Goal: Information Seeking & Learning: Learn about a topic

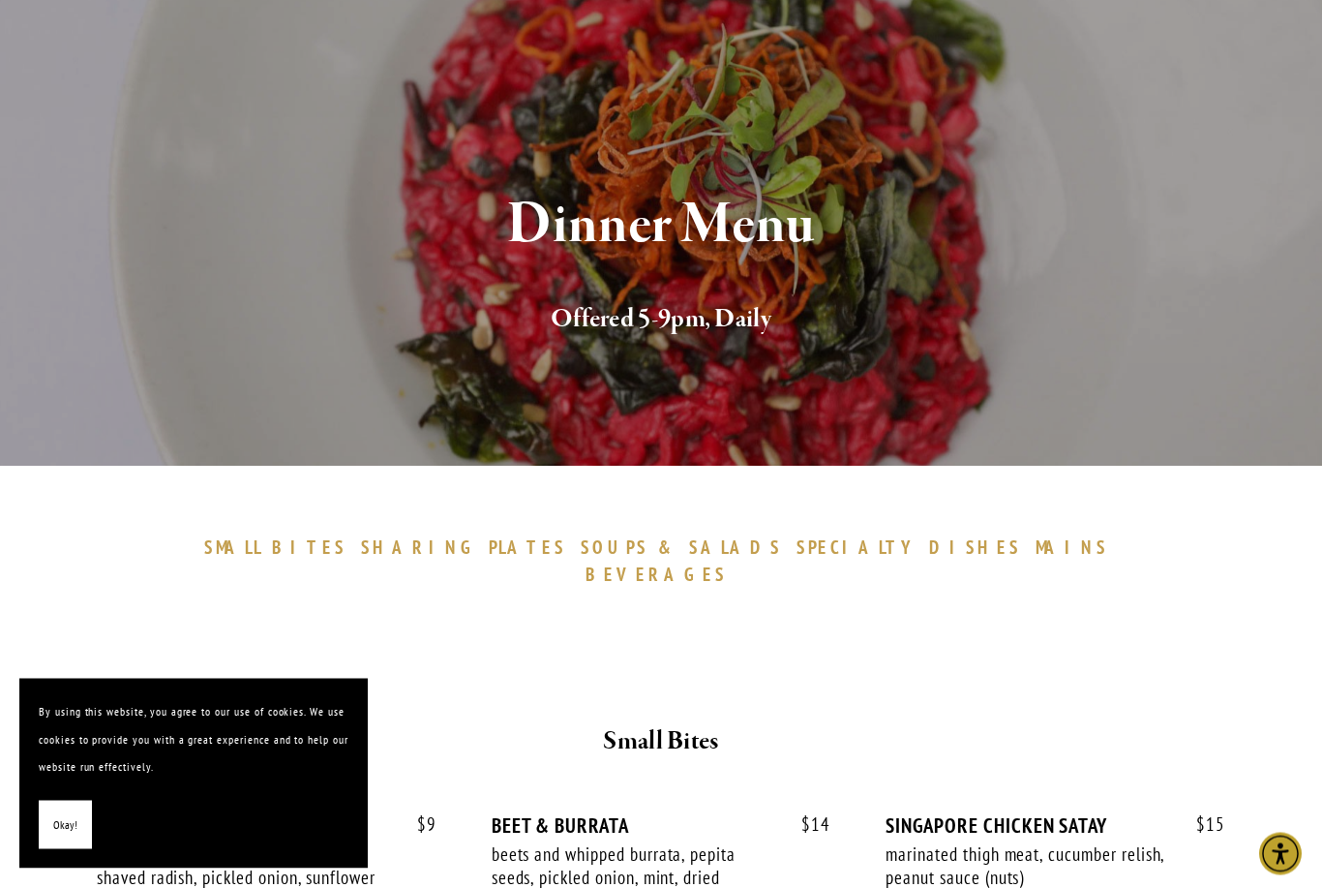
scroll to position [130, 0]
click at [727, 561] on span "BEVERAGES" at bounding box center [656, 572] width 141 height 23
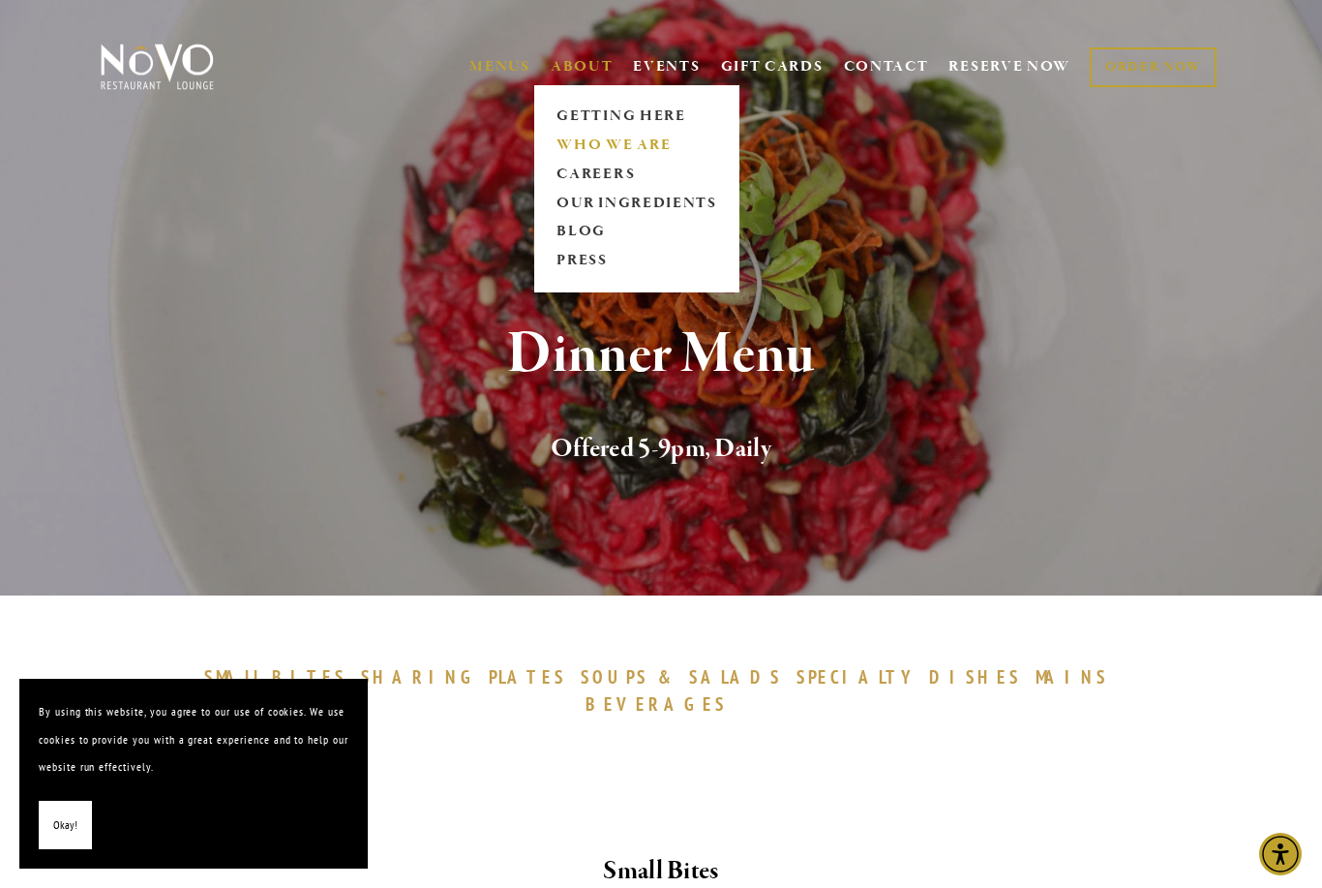
click at [642, 151] on link "WHO WE ARE" at bounding box center [637, 145] width 172 height 29
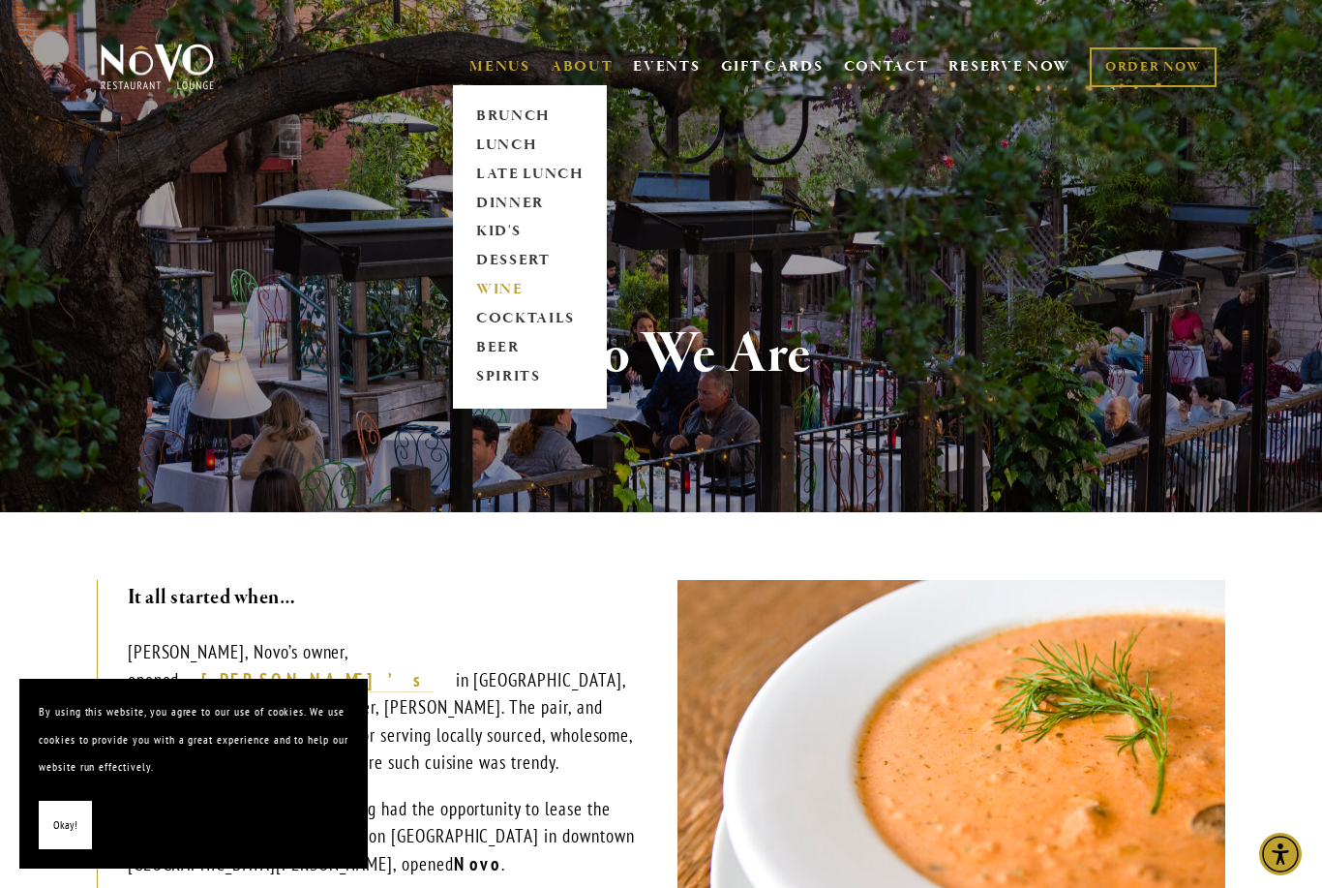
click at [510, 289] on link "WINE" at bounding box center [529, 290] width 121 height 29
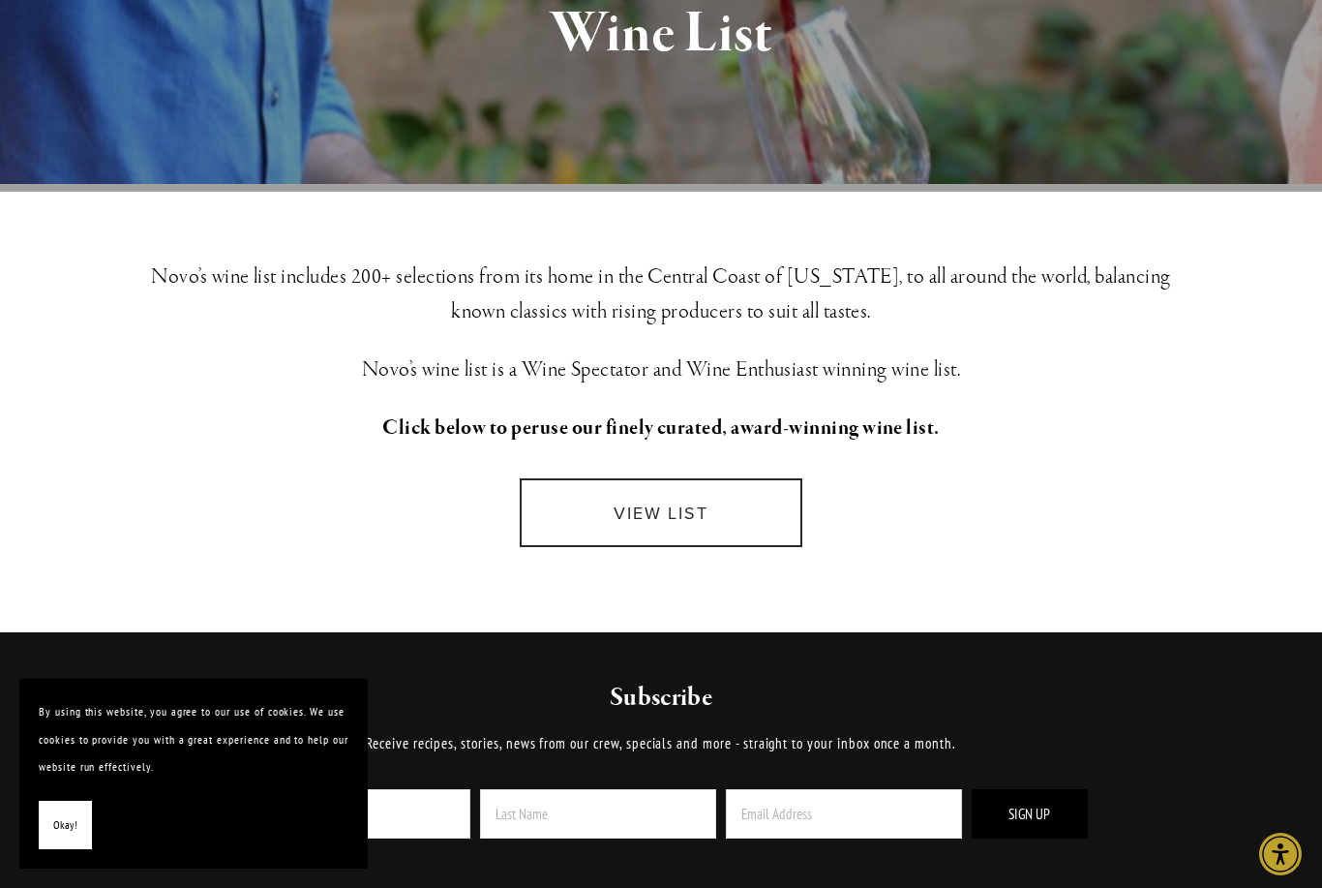
scroll to position [332, 0]
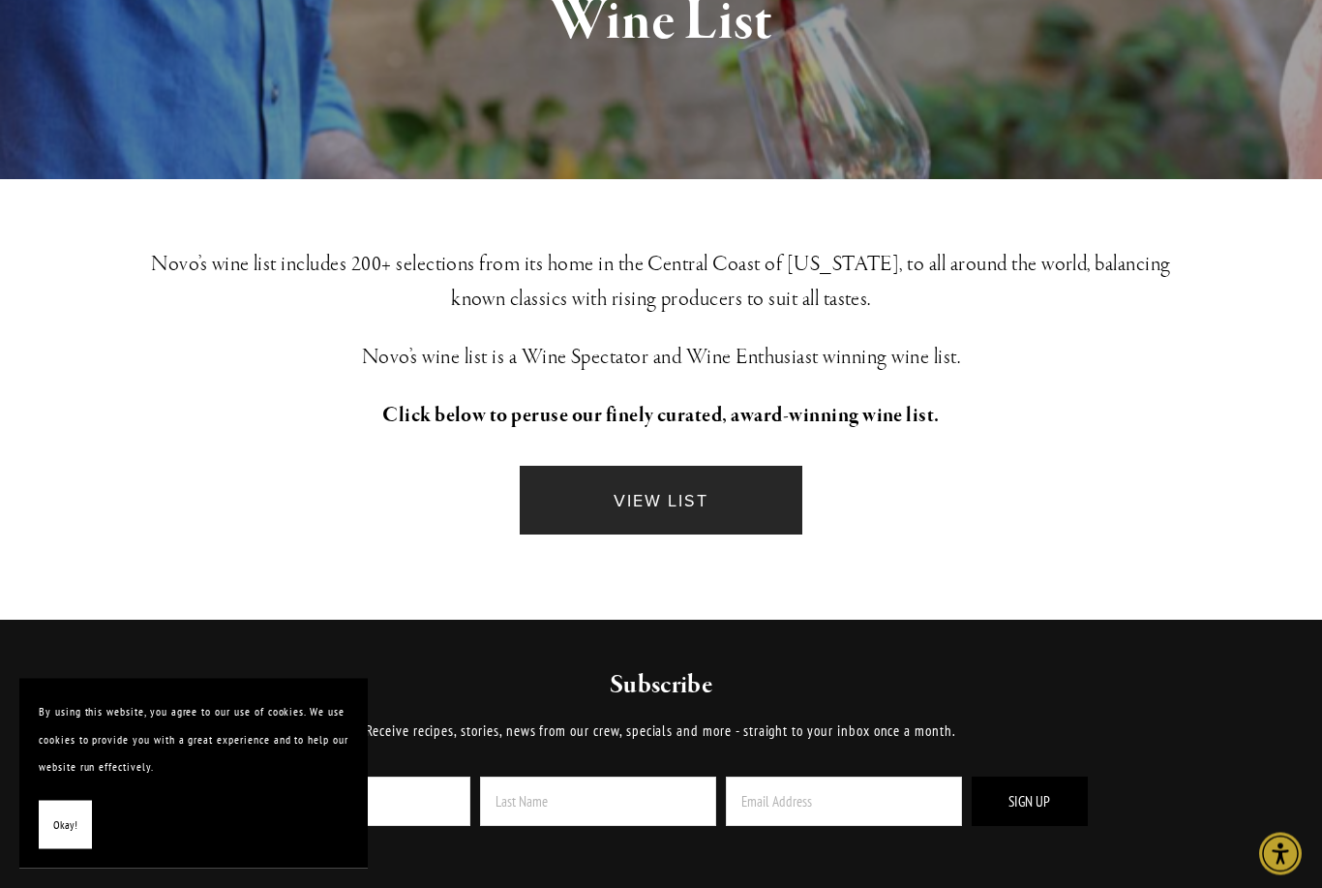
click at [683, 502] on link "VIEW LIST" at bounding box center [661, 501] width 283 height 69
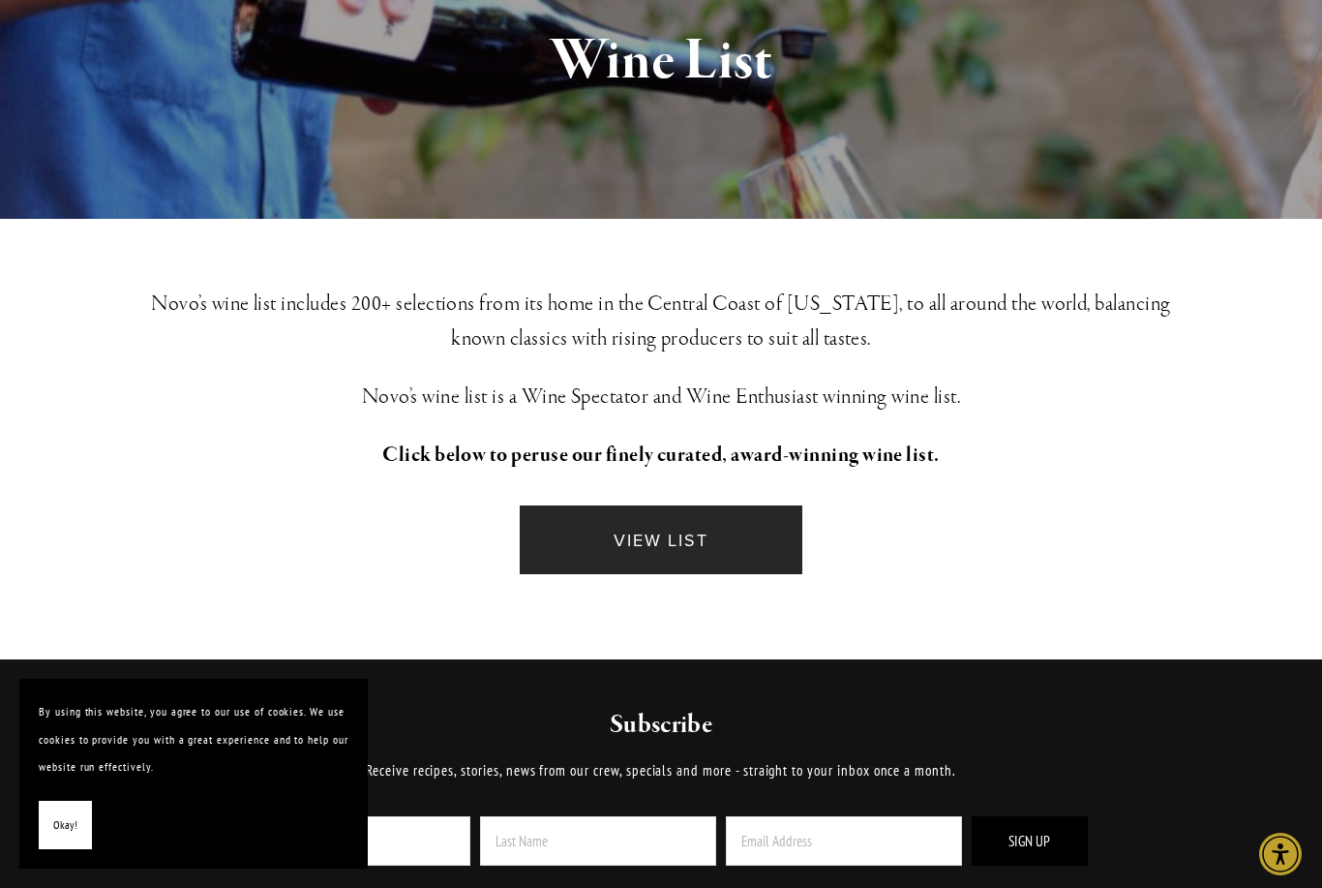
scroll to position [0, 0]
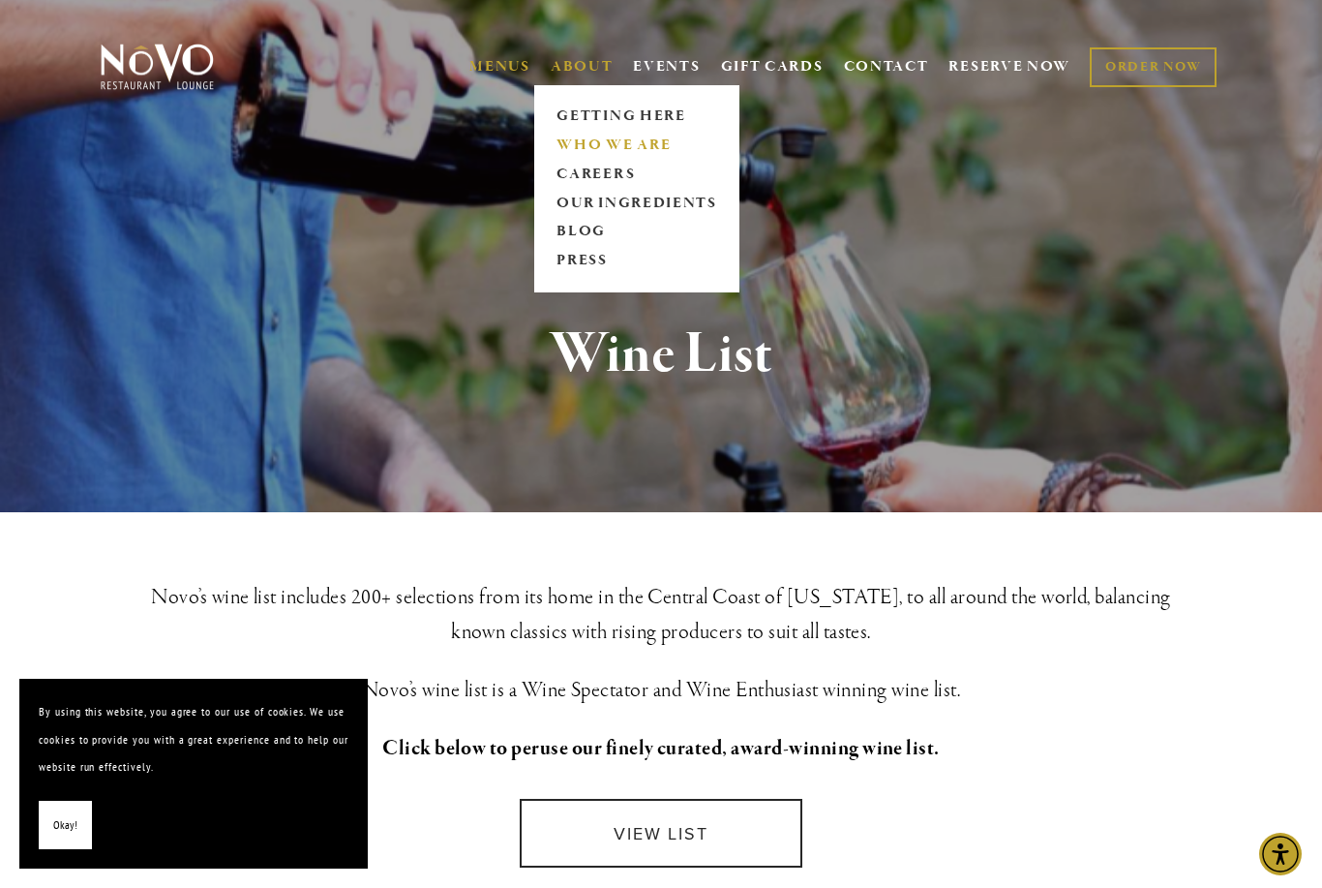
click at [653, 140] on link "WHO WE ARE" at bounding box center [637, 145] width 172 height 29
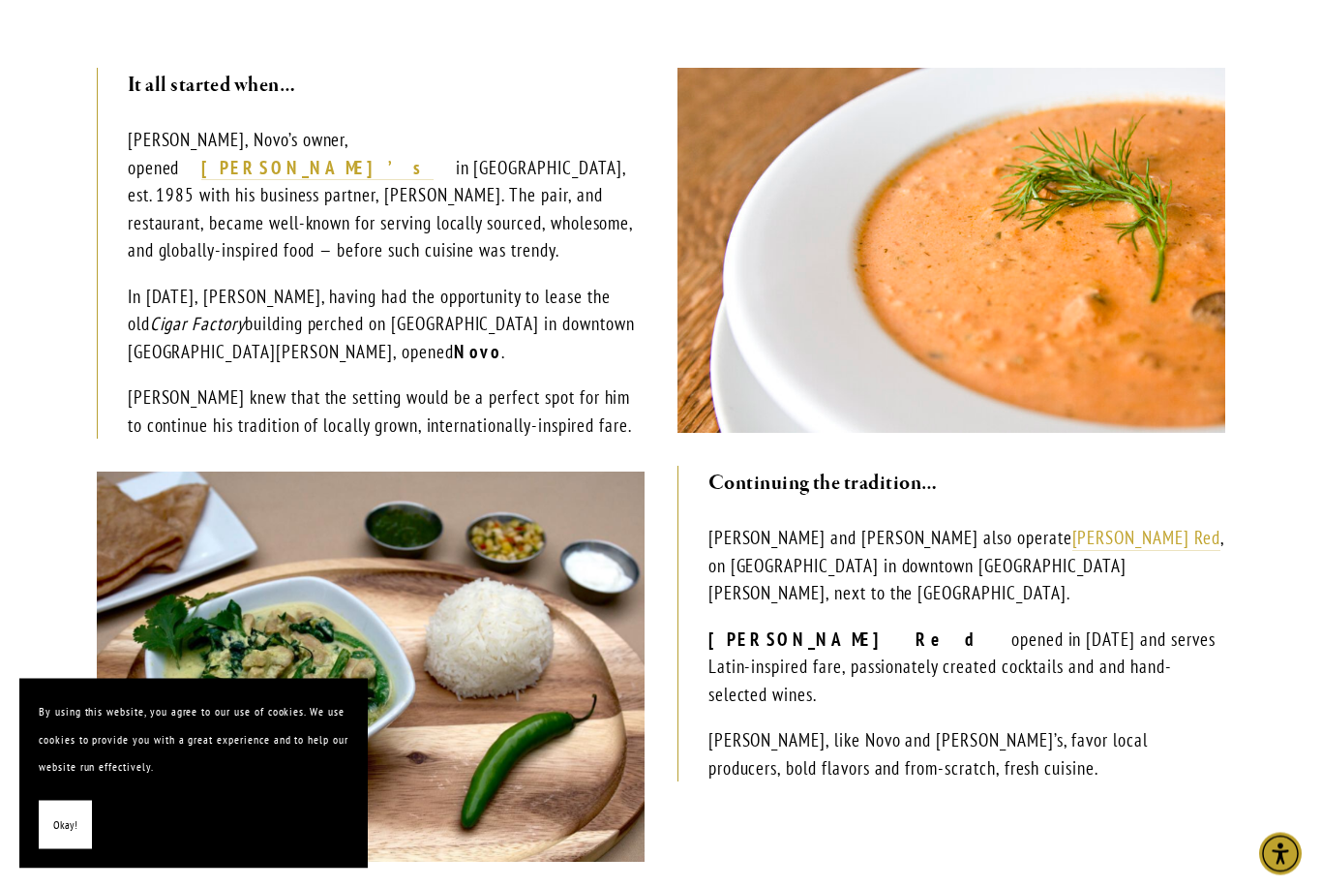
scroll to position [504, 0]
